Goal: Check status

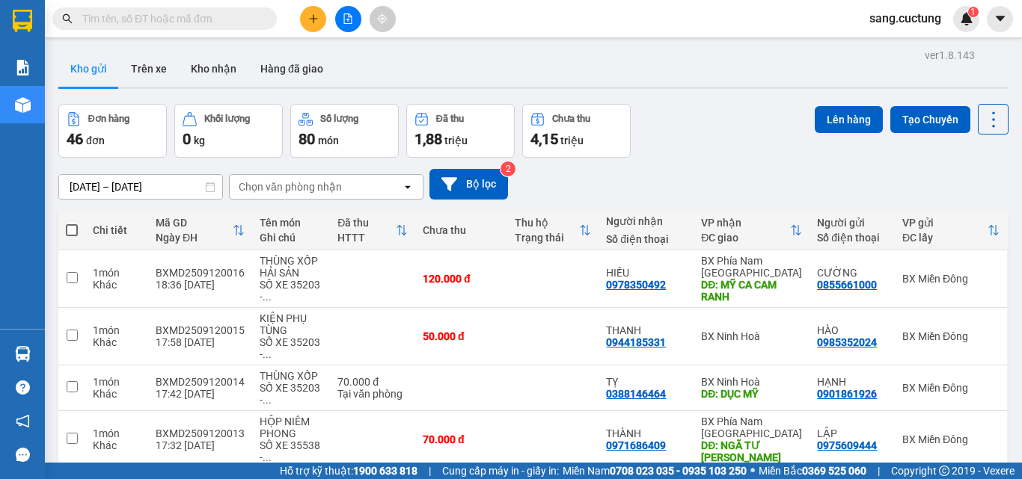
scroll to position [365, 0]
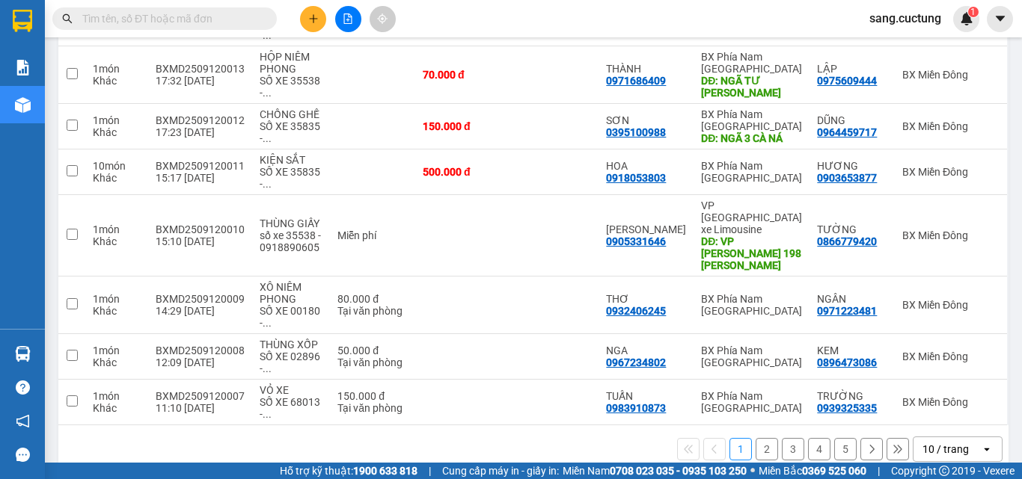
drag, startPoint x: 224, startPoint y: 11, endPoint x: 580, endPoint y: 349, distance: 491.0
click at [224, 11] on input "text" at bounding box center [170, 18] width 177 height 16
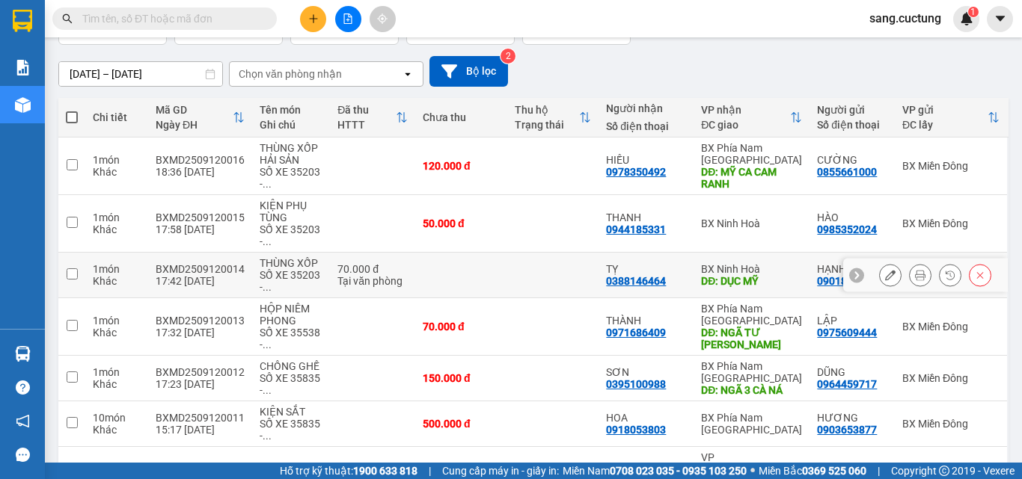
scroll to position [150, 0]
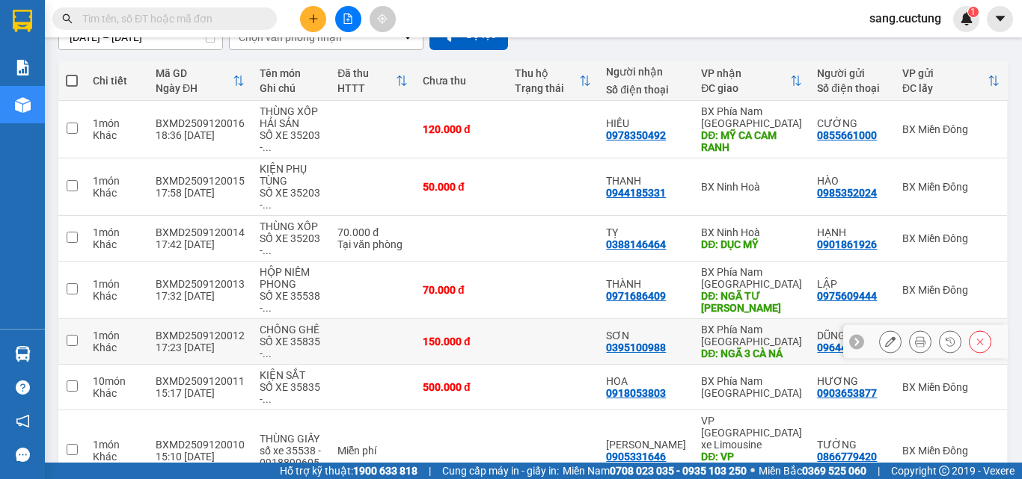
click at [909, 347] on button at bounding box center [919, 342] width 21 height 26
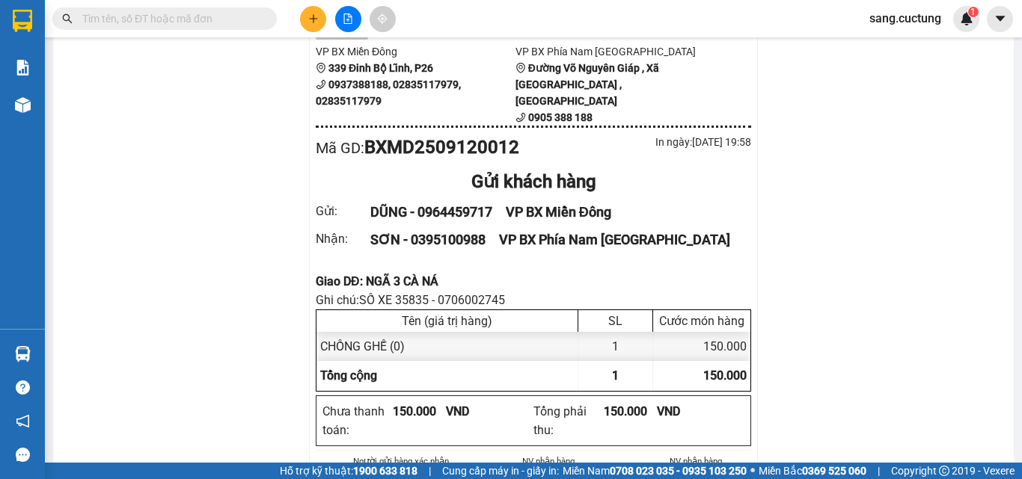
click at [388, 272] on div "Giao DĐ: NGÃ 3 CÀ NÁ" at bounding box center [533, 281] width 435 height 19
click at [339, 272] on div "Giao DĐ: NGÃ 3 CÀ NÁ" at bounding box center [533, 281] width 435 height 19
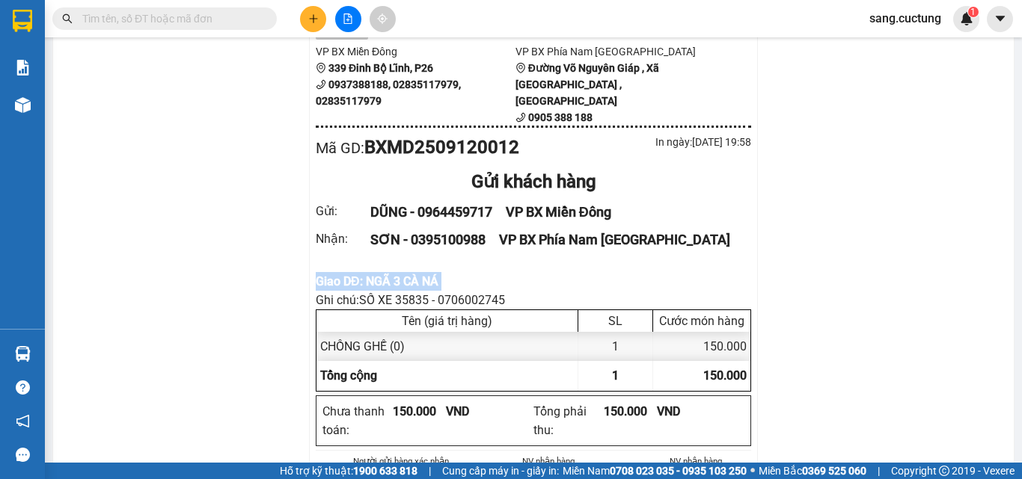
click at [339, 272] on div "Giao DĐ: NGÃ 3 CÀ NÁ" at bounding box center [533, 281] width 435 height 19
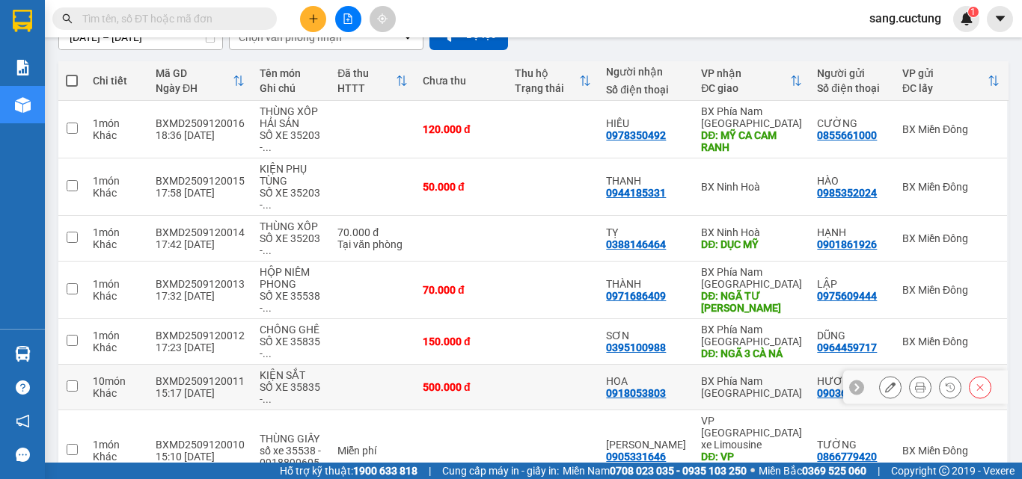
click at [915, 387] on icon at bounding box center [920, 387] width 10 height 10
